Goal: Information Seeking & Learning: Learn about a topic

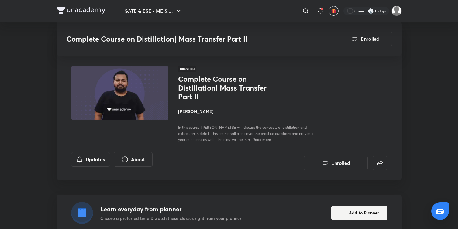
scroll to position [1741, 0]
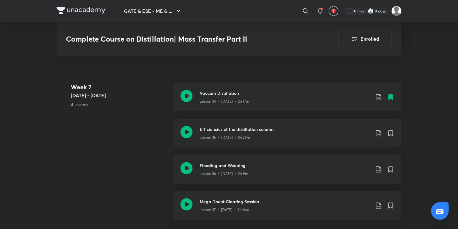
click at [187, 130] on icon at bounding box center [186, 132] width 12 height 12
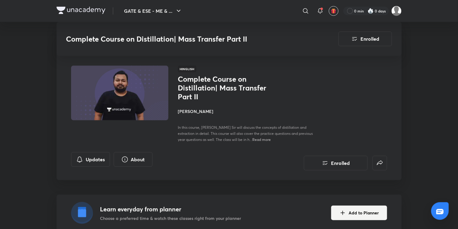
scroll to position [1741, 0]
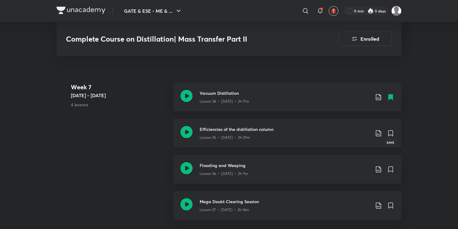
click at [389, 132] on icon at bounding box center [390, 133] width 4 height 5
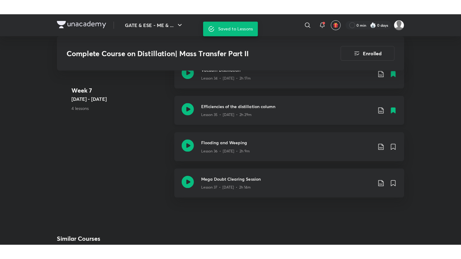
scroll to position [1788, 0]
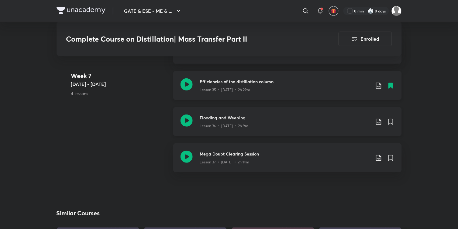
click at [379, 120] on icon at bounding box center [378, 121] width 7 height 7
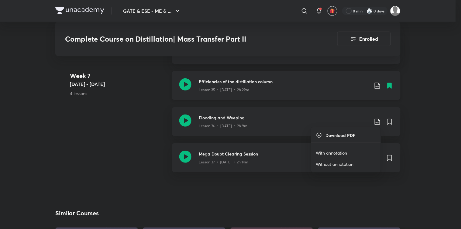
click at [332, 152] on p "With annotation" at bounding box center [331, 153] width 31 height 6
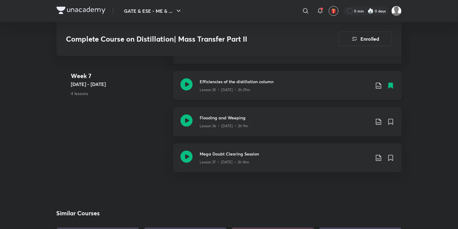
drag, startPoint x: 339, startPoint y: 28, endPoint x: 339, endPoint y: 14, distance: 14.0
click at [339, 14] on div "0 min 0 days" at bounding box center [369, 11] width 63 height 10
click at [377, 122] on icon at bounding box center [378, 121] width 7 height 7
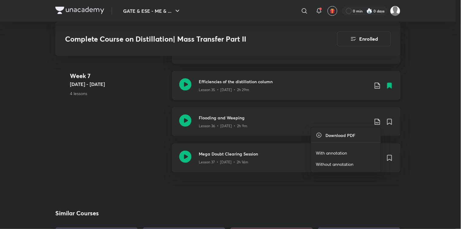
click at [327, 150] on p "With annotation" at bounding box center [331, 153] width 31 height 6
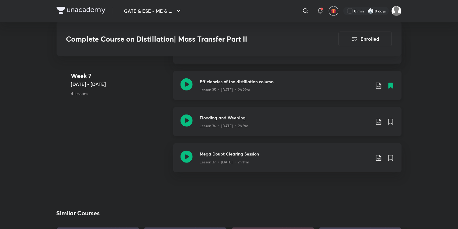
click at [186, 118] on icon at bounding box center [186, 121] width 12 height 12
